Goal: Communication & Community: Answer question/provide support

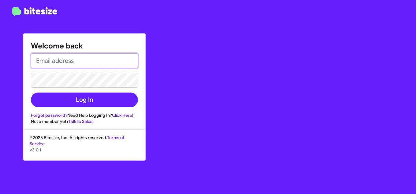
click at [79, 63] on input "email" at bounding box center [84, 60] width 107 height 15
type input "[EMAIL_ADDRESS][DOMAIN_NAME]"
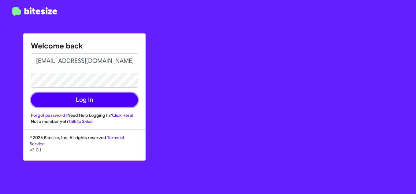
click at [82, 103] on button "Log In" at bounding box center [84, 99] width 107 height 15
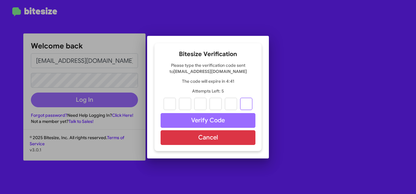
paste input "6"
type input "1"
type input "2"
type input "8"
type input "9"
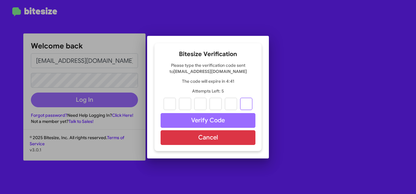
type input "6"
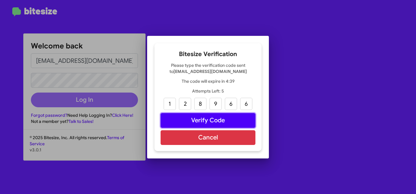
click at [193, 120] on button "Verify Code" at bounding box center [208, 120] width 95 height 15
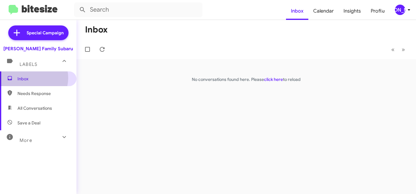
click at [31, 78] on span "Inbox" at bounding box center [43, 79] width 52 height 6
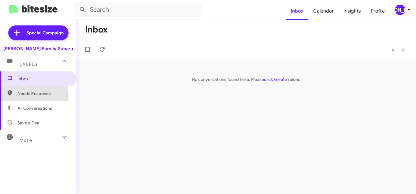
click at [28, 95] on span "Needs Response" at bounding box center [43, 93] width 52 height 6
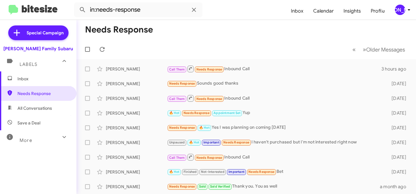
click at [31, 105] on span "All Conversations" at bounding box center [38, 108] width 77 height 15
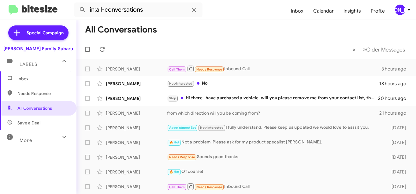
click at [29, 88] on span "Needs Response" at bounding box center [38, 93] width 77 height 15
type input "in:needs-response"
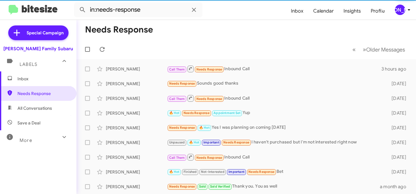
click at [27, 83] on span "Inbox" at bounding box center [38, 78] width 77 height 15
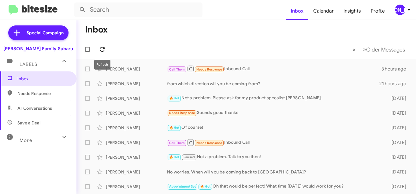
click at [104, 52] on icon at bounding box center [102, 49] width 7 height 7
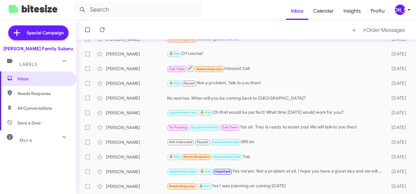
scroll to position [92, 0]
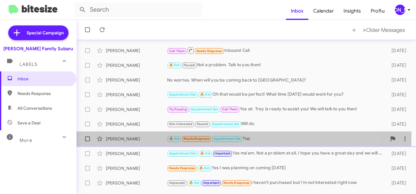
click at [124, 137] on div "[PERSON_NAME]" at bounding box center [136, 139] width 61 height 6
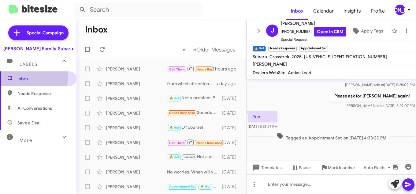
click at [19, 77] on span "Inbox" at bounding box center [43, 79] width 52 height 6
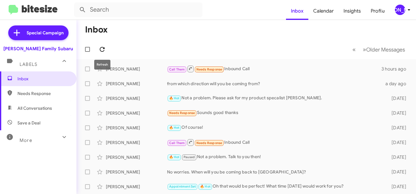
click at [105, 48] on icon at bounding box center [102, 49] width 5 height 5
